Goal: Information Seeking & Learning: Find specific fact

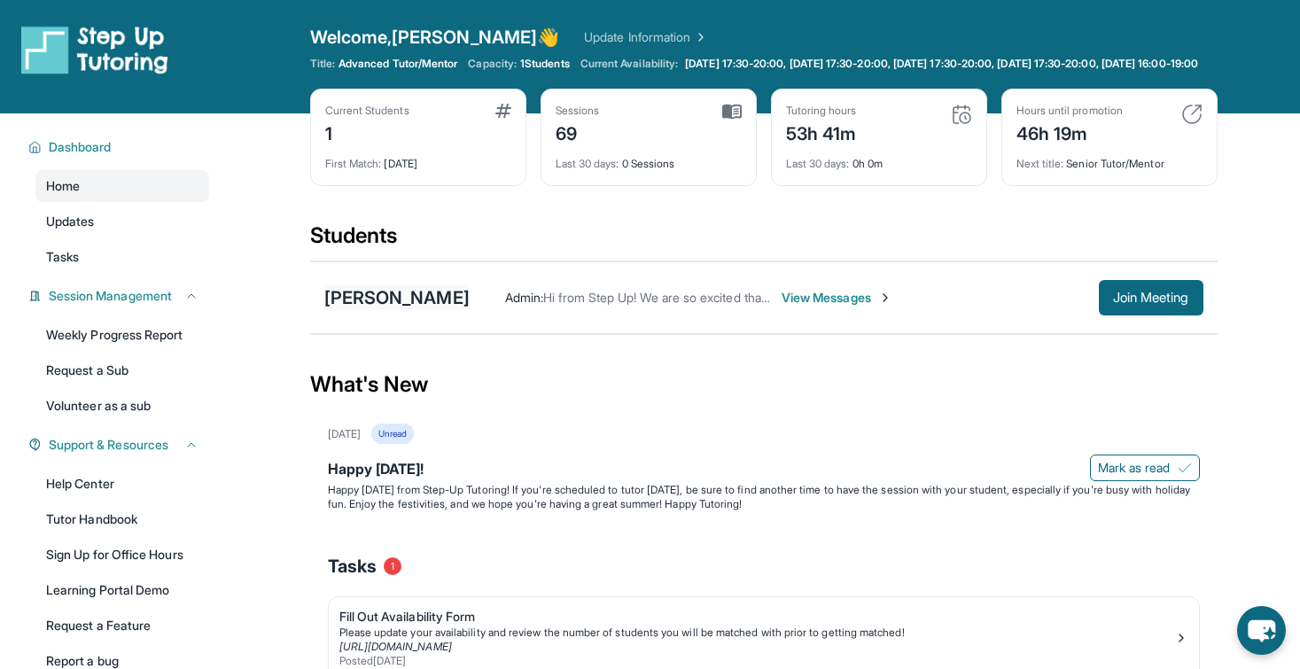
click at [396, 310] on div "[PERSON_NAME]" at bounding box center [396, 297] width 145 height 25
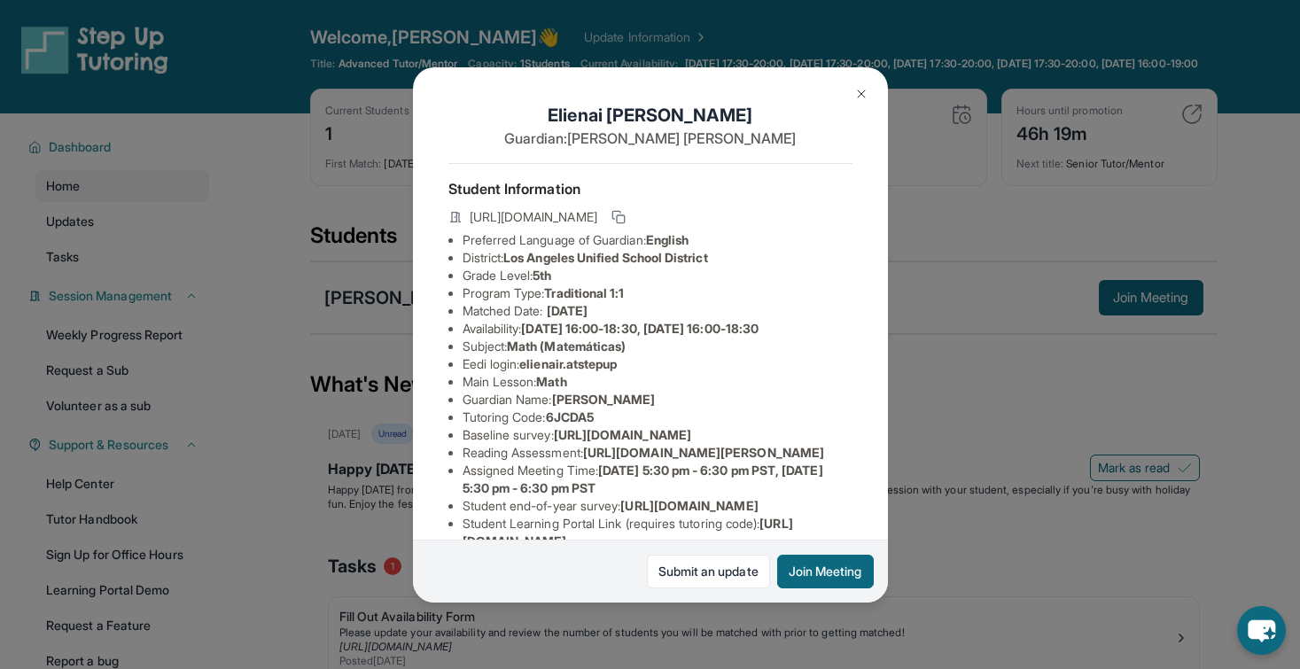
click at [863, 92] on img at bounding box center [861, 94] width 14 height 14
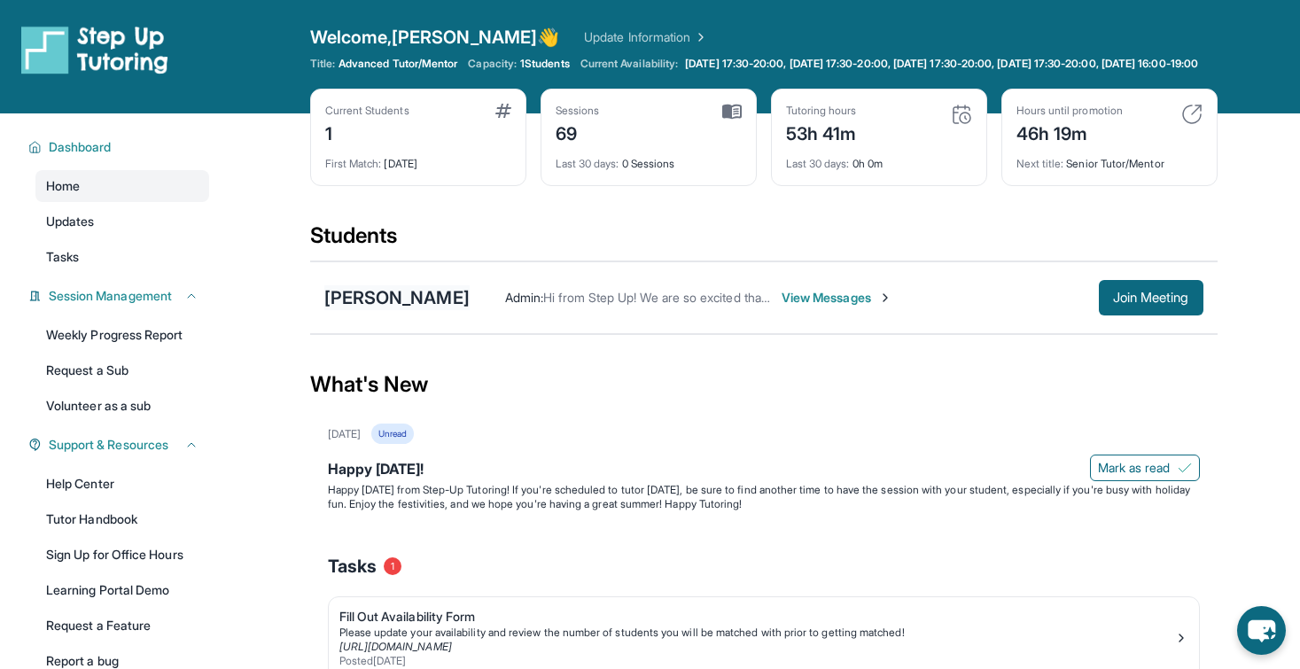
click at [369, 310] on div "[PERSON_NAME]" at bounding box center [396, 297] width 145 height 25
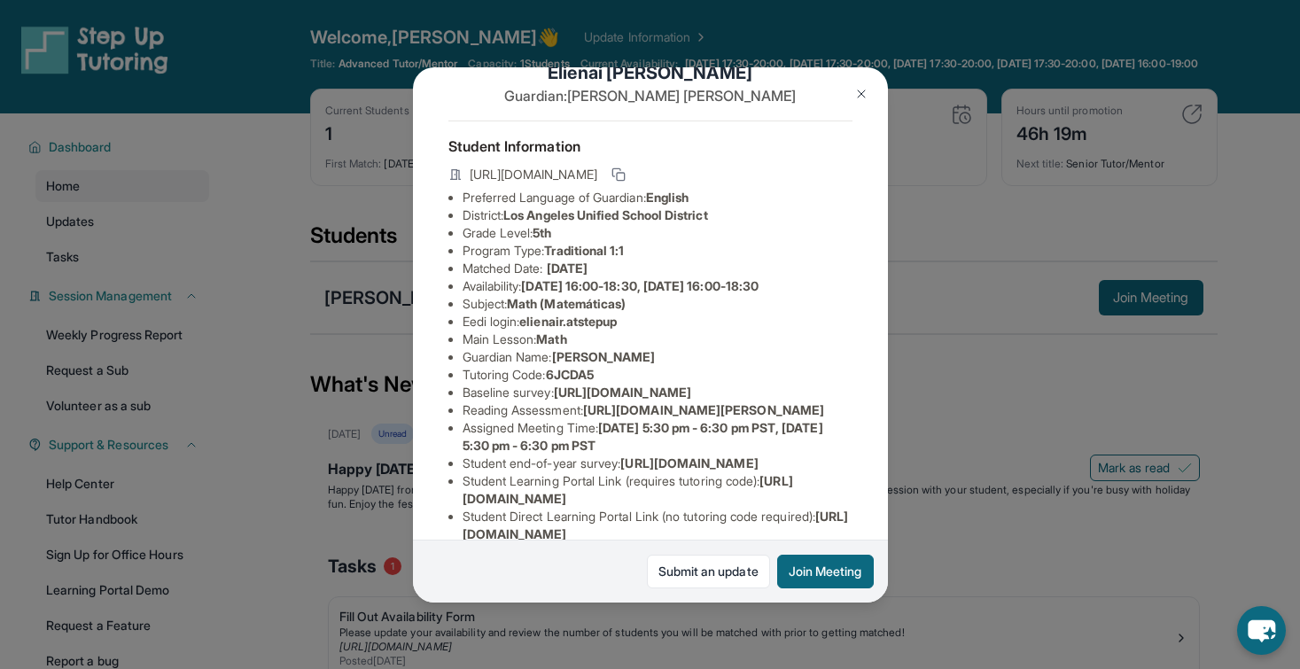
scroll to position [50, 0]
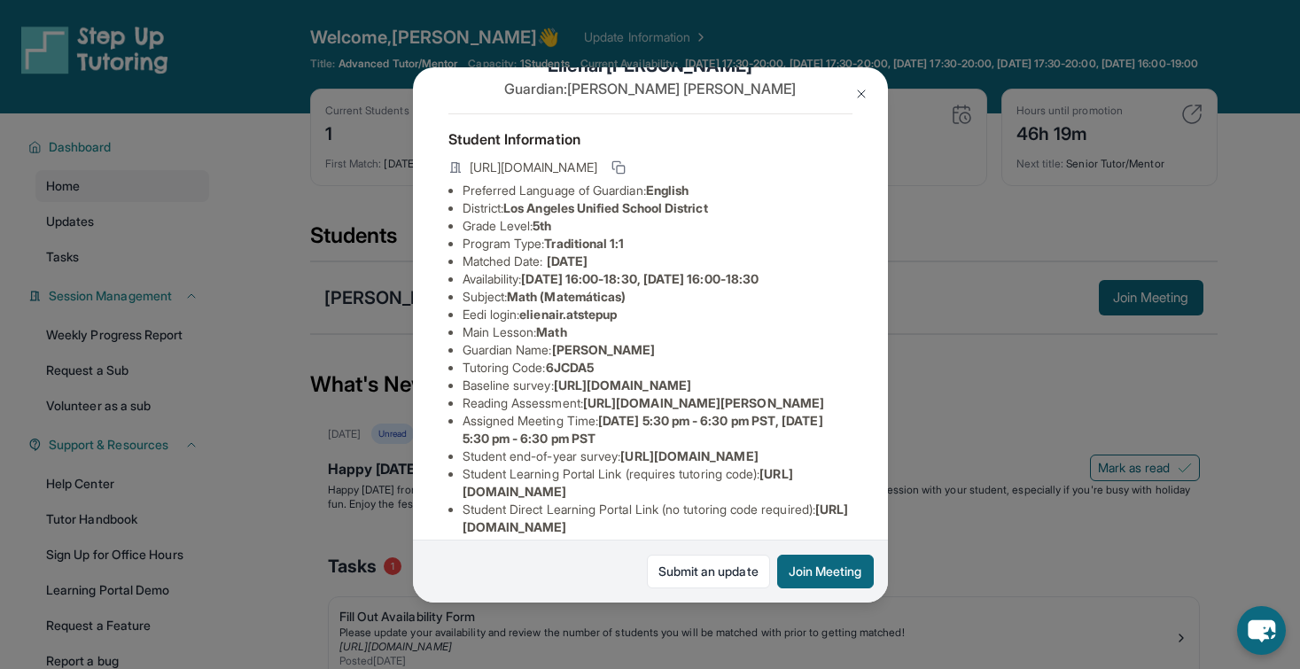
drag, startPoint x: 698, startPoint y: 416, endPoint x: 449, endPoint y: 403, distance: 249.3
click at [449, 403] on ul "Preferred Language of Guardian: English District: [GEOGRAPHIC_DATA] Unified Sch…" at bounding box center [650, 368] width 404 height 372
copy span "[URL][DOMAIN_NAME]"
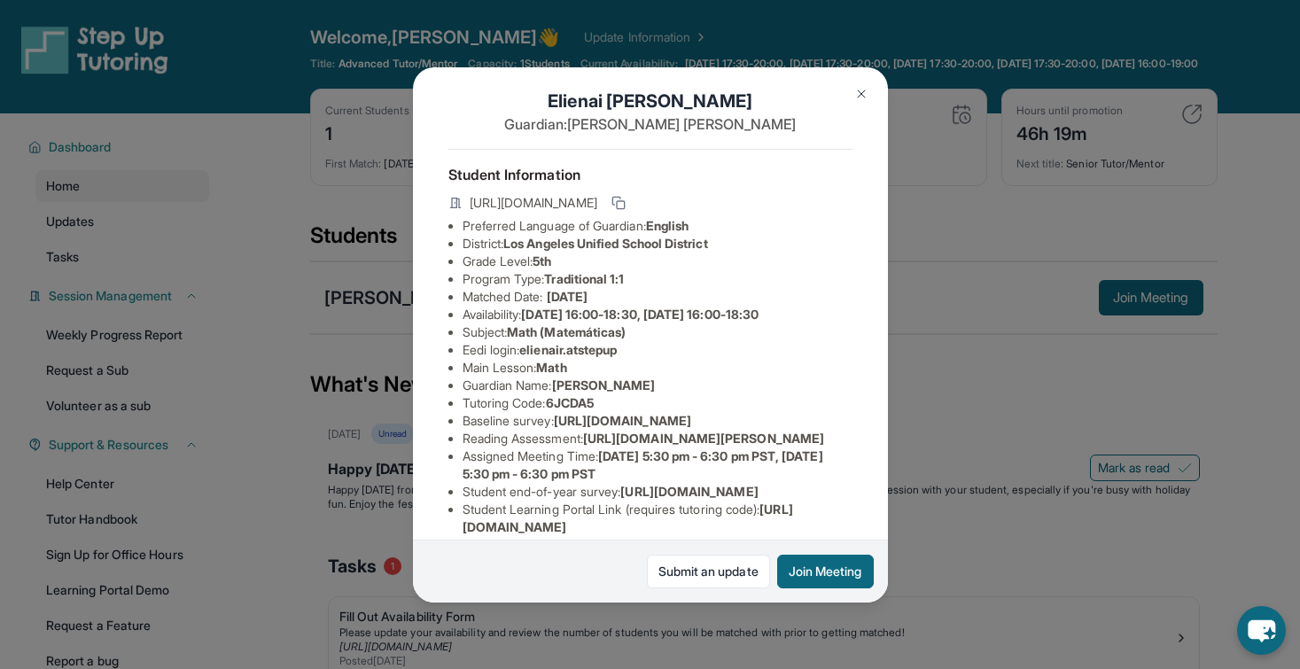
scroll to position [22, 0]
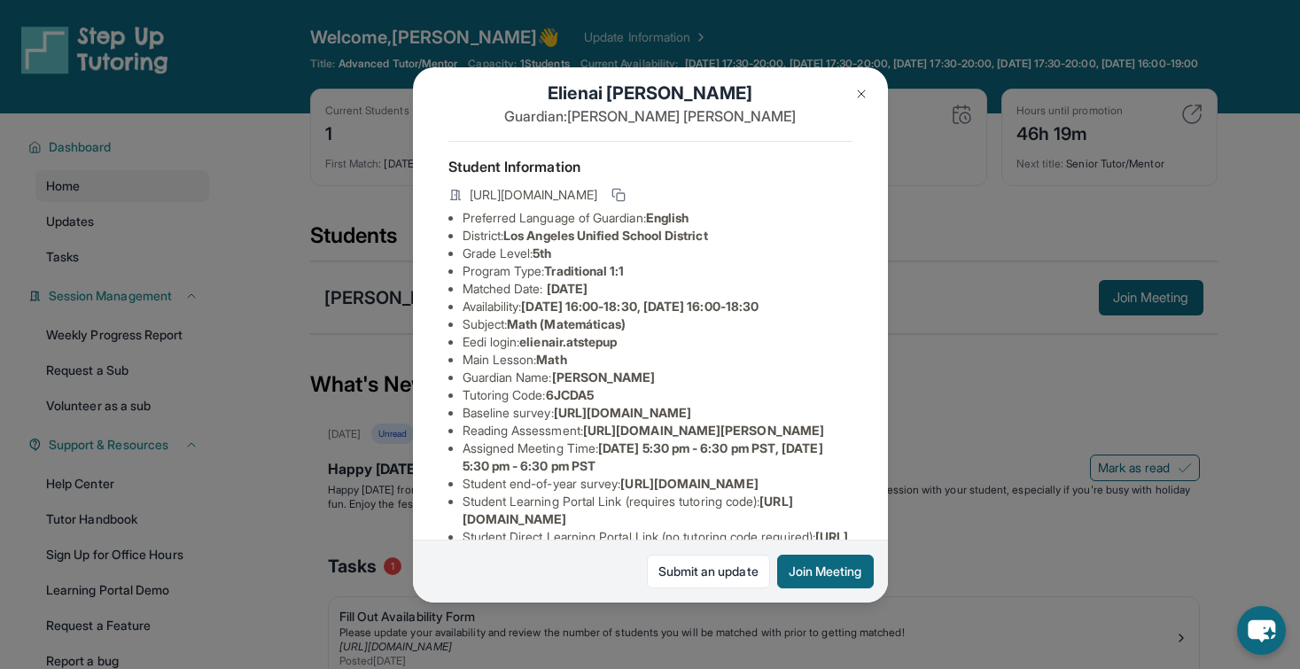
click at [631, 343] on li "Eedi login : elienair.atstepup" at bounding box center [658, 342] width 390 height 18
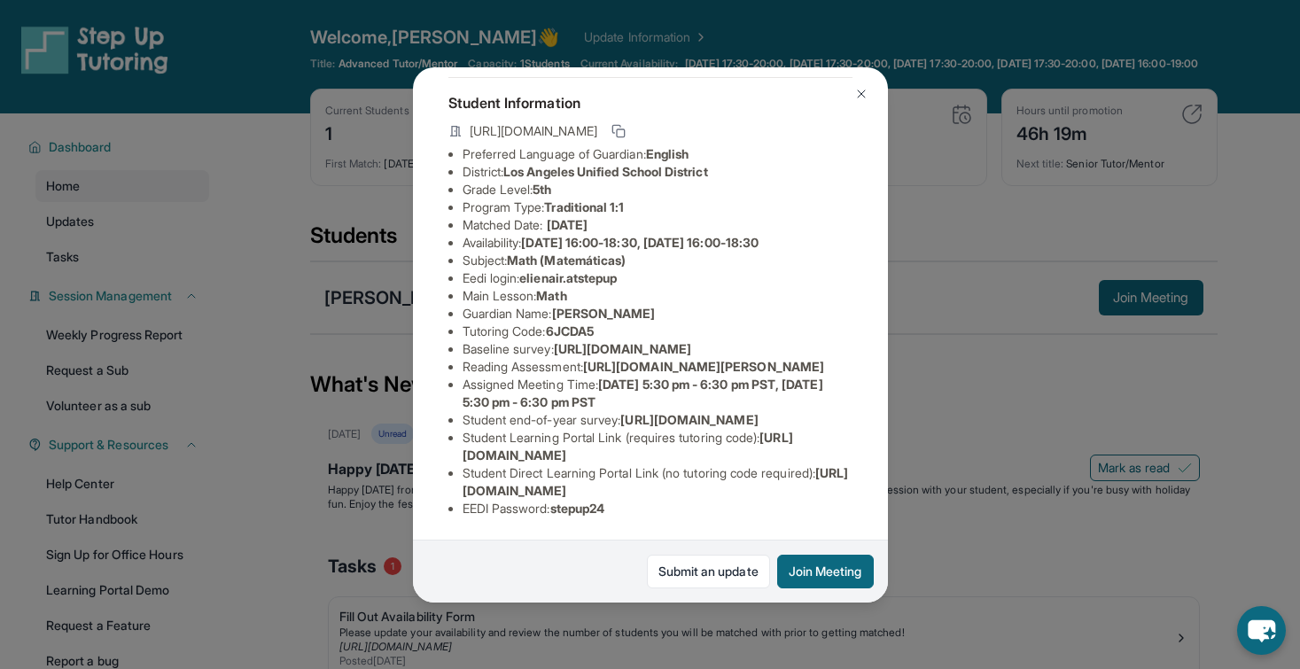
scroll to position [137, 0]
drag, startPoint x: 672, startPoint y: 88, endPoint x: 745, endPoint y: 385, distance: 306.7
click at [748, 385] on div "Student Information [URL][DOMAIN_NAME] Preferred Language of Guardian: English …" at bounding box center [650, 304] width 404 height 455
click at [665, 323] on li "Tutoring Code : 6JCDA5" at bounding box center [658, 332] width 390 height 18
drag, startPoint x: 554, startPoint y: 281, endPoint x: 601, endPoint y: 279, distance: 47.0
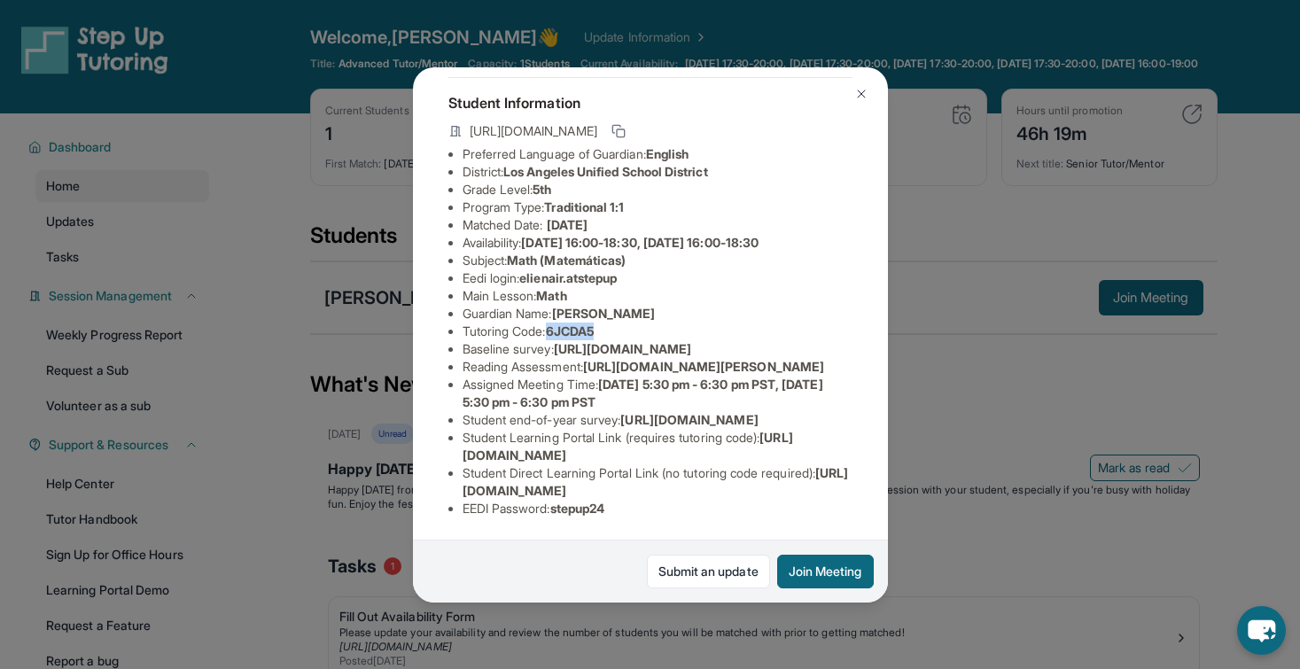
click at [594, 323] on span "6JCDA5" at bounding box center [570, 330] width 48 height 15
click at [661, 305] on li "Guardian Name : [PERSON_NAME]" at bounding box center [658, 314] width 390 height 18
click at [970, 236] on div "[PERSON_NAME] Guardian: [PERSON_NAME] Student Information [URL][DOMAIN_NAME] Pr…" at bounding box center [650, 334] width 1300 height 669
